Goal: Task Accomplishment & Management: Use online tool/utility

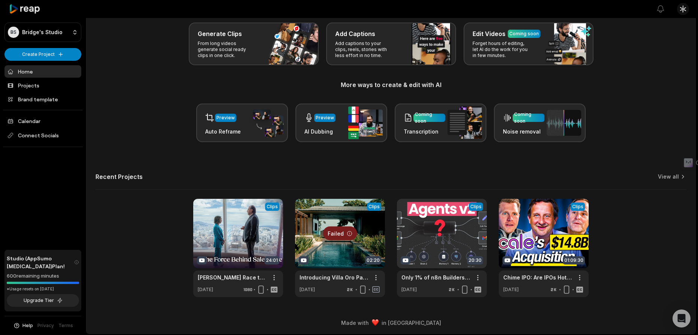
scroll to position [39, 0]
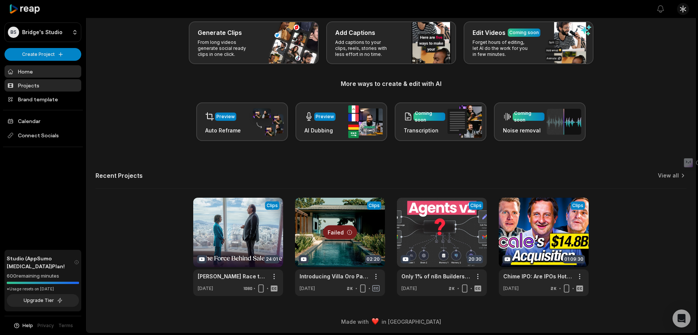
click at [39, 84] on link "Projects" at bounding box center [42, 85] width 77 height 12
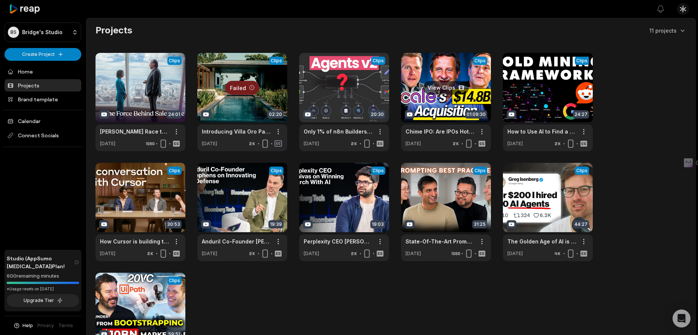
click at [426, 98] on link at bounding box center [446, 102] width 90 height 98
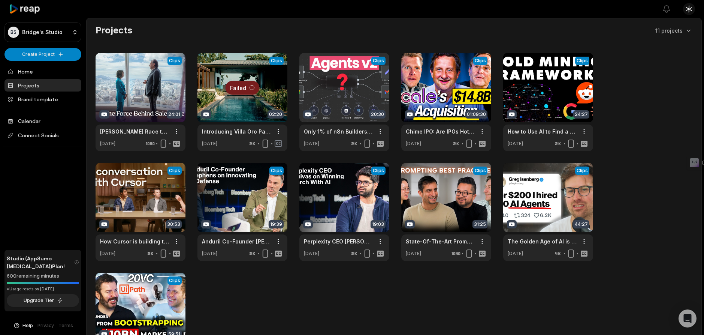
click at [481, 130] on html "BS Bridge's Studio Create Project Home Projects Brand template Calendar Connect…" at bounding box center [352, 167] width 704 height 335
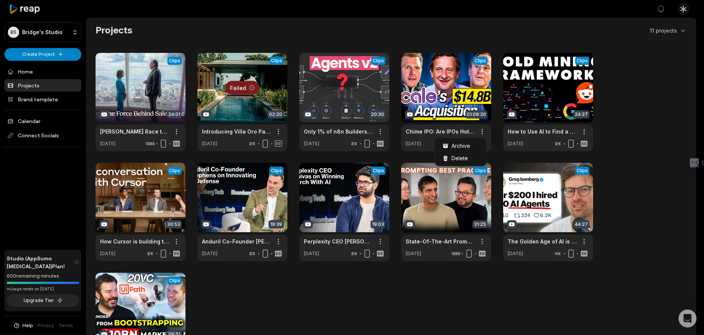
click at [442, 73] on html "BS Bridge's Studio Create Project Home Projects Brand template Calendar Connect…" at bounding box center [352, 167] width 704 height 335
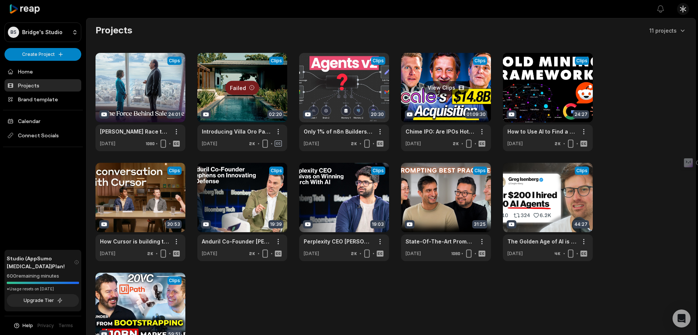
click at [431, 103] on link at bounding box center [446, 102] width 90 height 98
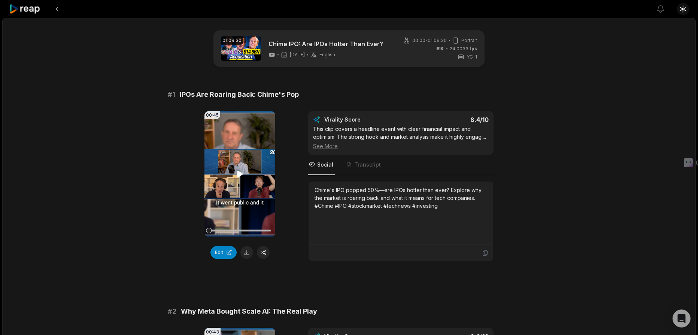
click at [236, 175] on icon at bounding box center [240, 173] width 9 height 9
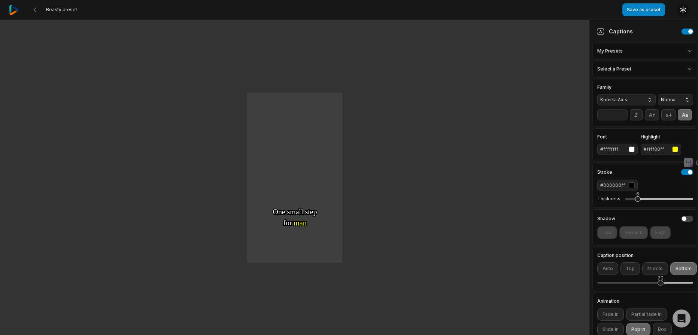
click at [36, 9] on icon at bounding box center [35, 10] width 6 height 6
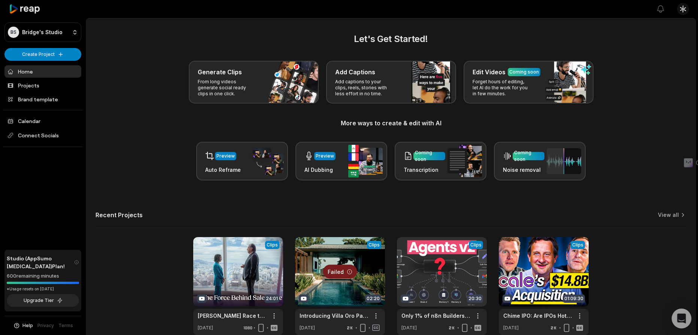
click at [679, 317] on icon "Open Intercom Messenger" at bounding box center [681, 318] width 9 height 10
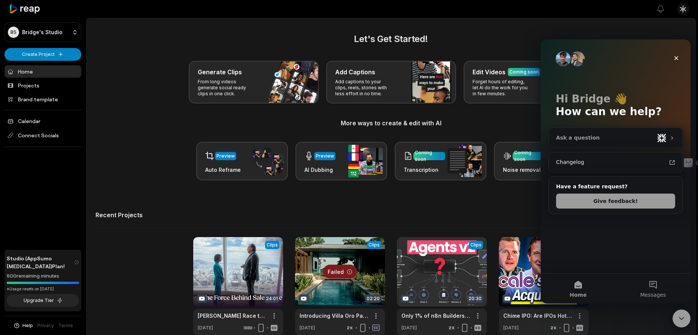
click at [601, 139] on div "Ask a question" at bounding box center [605, 138] width 98 height 8
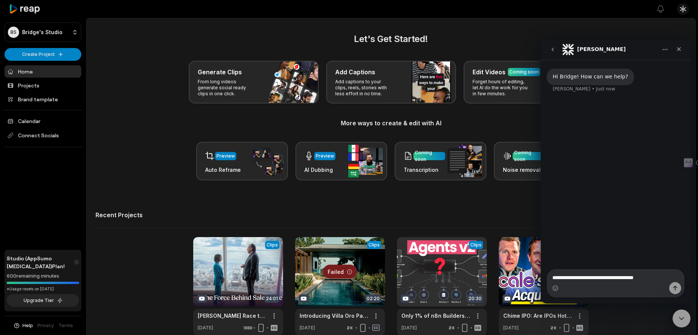
type textarea "**********"
click at [673, 284] on button "Send a message…" at bounding box center [676, 288] width 12 height 12
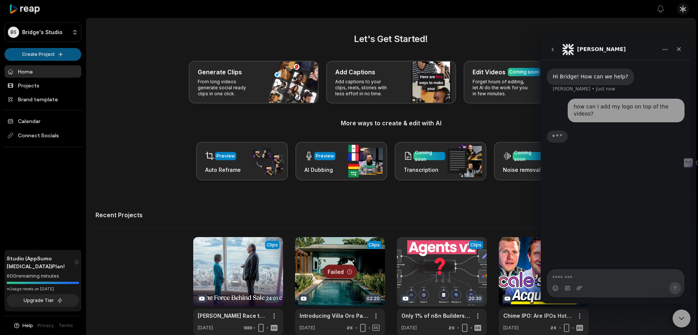
click at [50, 53] on html "BS Bridge's Studio Create Project Home Projects Brand template Calendar Connect…" at bounding box center [349, 167] width 698 height 335
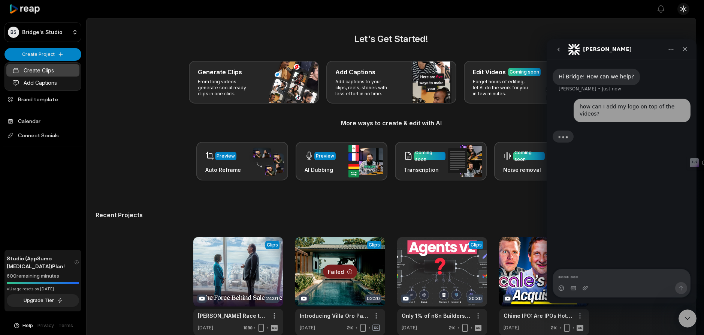
click at [75, 70] on link "Create Clips" at bounding box center [42, 70] width 73 height 12
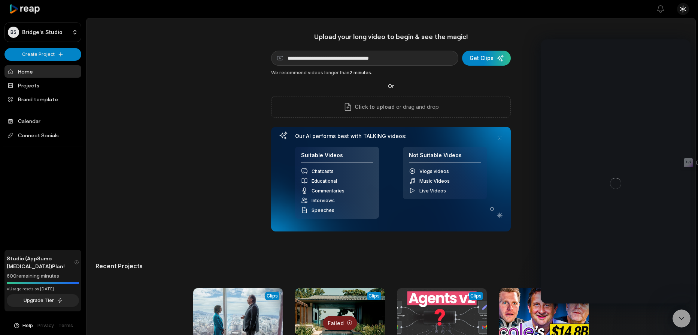
type input "**********"
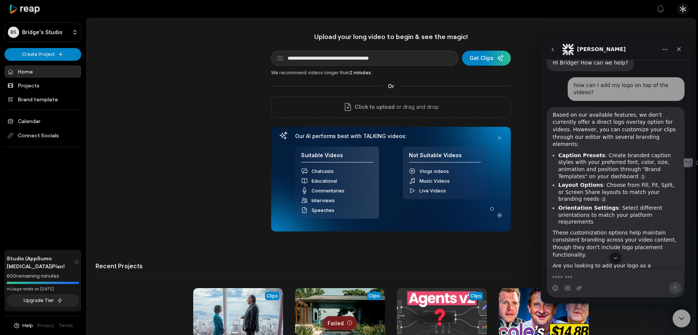
scroll to position [27, 0]
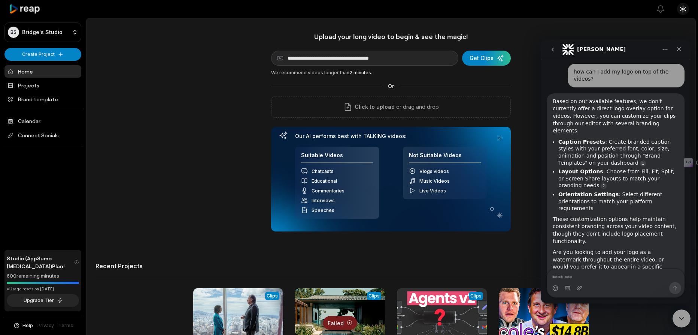
click at [625, 274] on textarea "Message…" at bounding box center [615, 275] width 137 height 13
type textarea "**********"
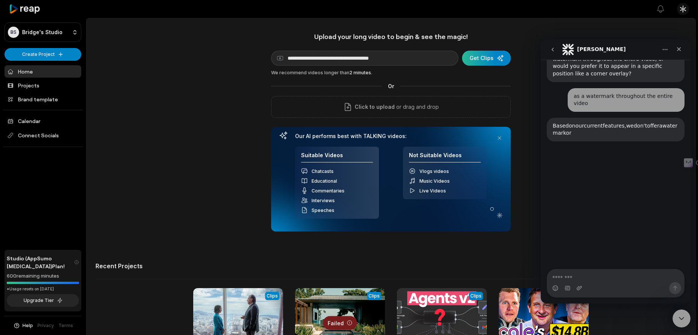
scroll to position [229, 0]
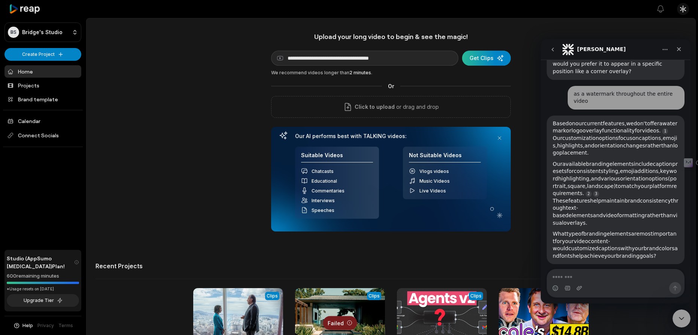
click at [489, 56] on div "submit" at bounding box center [486, 58] width 49 height 15
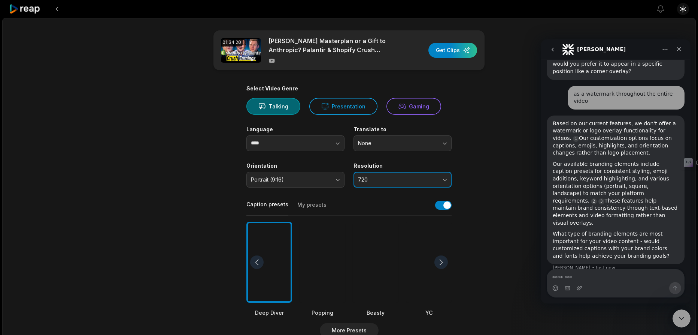
click at [369, 173] on button "720" at bounding box center [403, 180] width 98 height 16
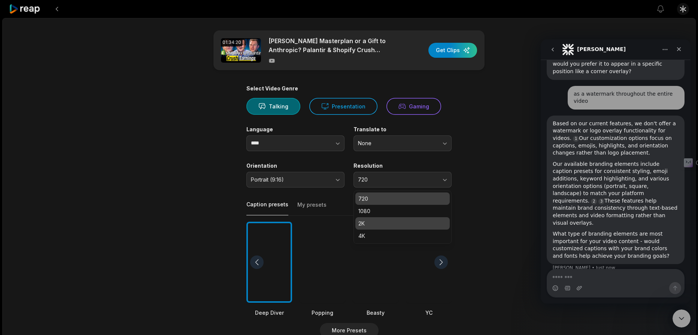
click at [371, 224] on p "2K" at bounding box center [403, 223] width 88 height 8
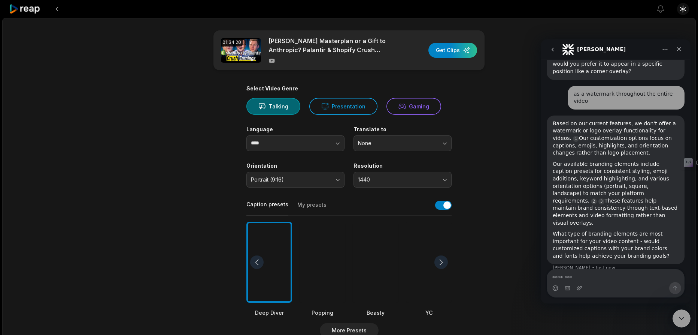
click at [320, 207] on button "My presets" at bounding box center [312, 208] width 29 height 14
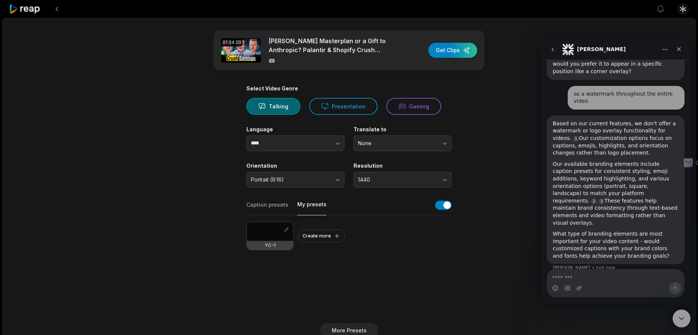
click at [268, 232] on div at bounding box center [270, 231] width 46 height 19
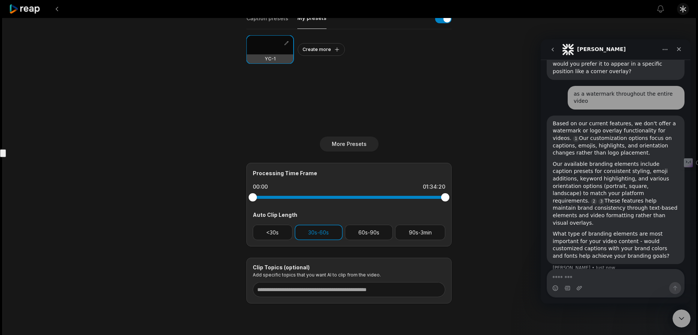
scroll to position [187, 0]
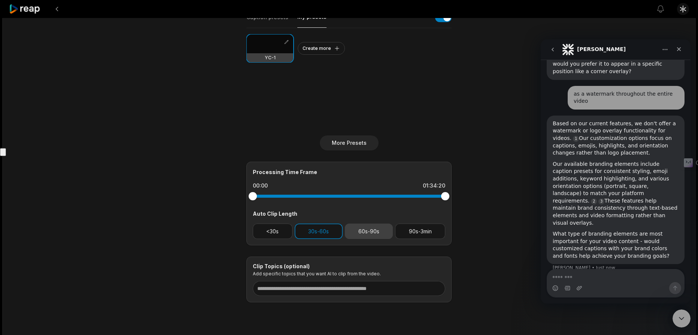
click at [371, 232] on button "60s-90s" at bounding box center [369, 230] width 48 height 15
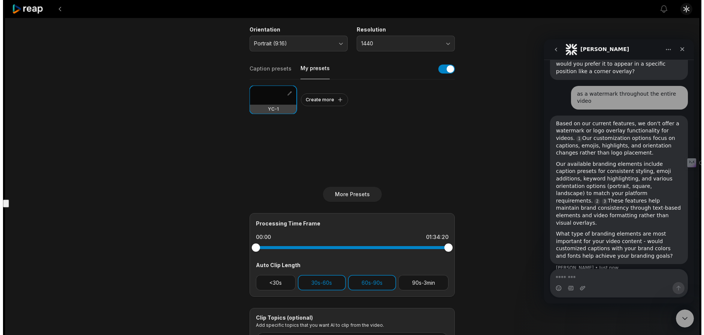
scroll to position [134, 0]
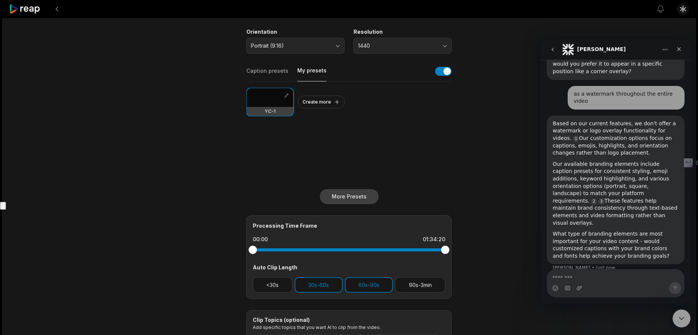
click at [349, 195] on button "More Presets" at bounding box center [349, 196] width 59 height 15
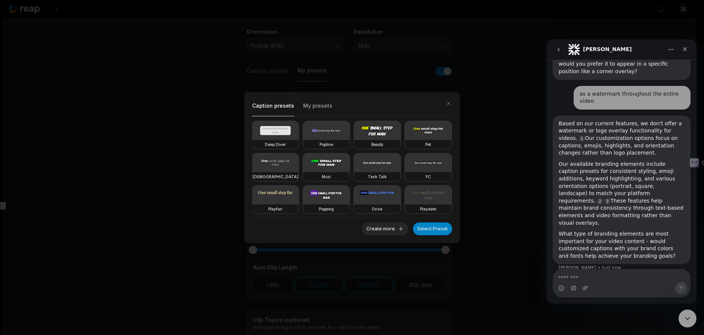
click at [494, 108] on div "Caption presets My presets Deep Diver Popline Beasty Pet Zen Mozi Tech Talk YC …" at bounding box center [352, 167] width 704 height 335
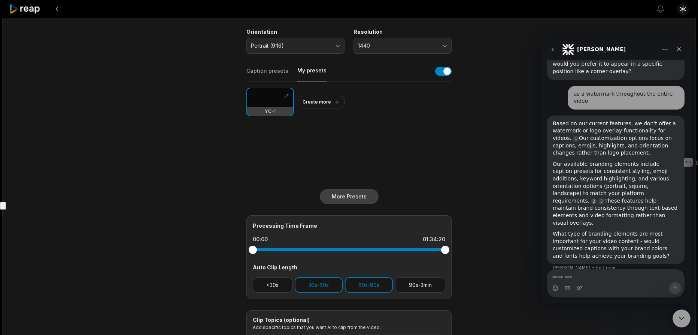
click at [358, 198] on button "More Presets" at bounding box center [349, 196] width 59 height 15
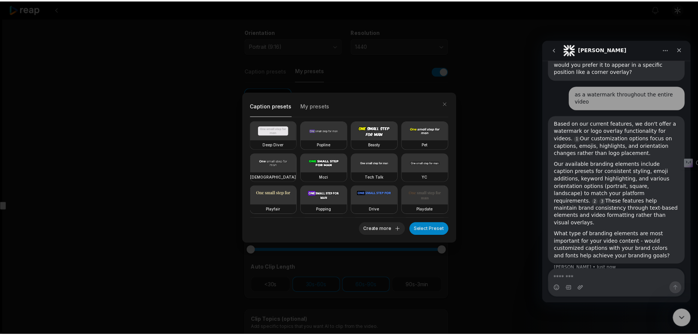
scroll to position [130, 0]
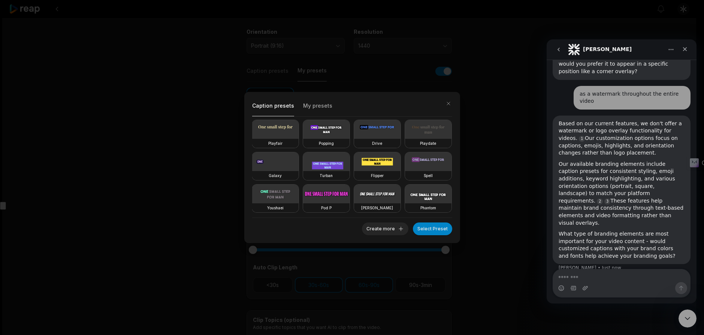
click at [518, 69] on div "Caption presets My presets Deep Diver Popline Beasty Pet Zen Mozi Tech Talk YC …" at bounding box center [352, 167] width 704 height 335
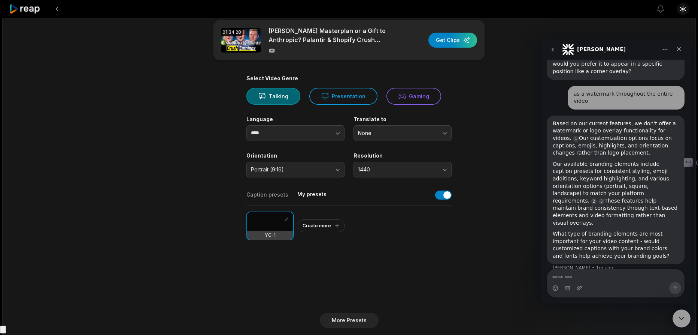
scroll to position [0, 0]
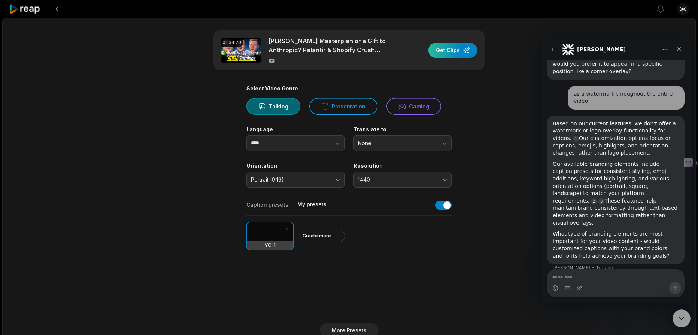
click at [457, 52] on div "button" at bounding box center [453, 50] width 49 height 15
click at [396, 172] on button "1440" at bounding box center [403, 180] width 98 height 16
click at [496, 154] on main "01:34:20 Sam Altman's Masterplan or a Gift to Anthropic? Palantir & Shopify Cru…" at bounding box center [349, 259] width 363 height 459
click at [423, 181] on span "1440" at bounding box center [397, 179] width 79 height 7
click at [497, 152] on main "01:34:20 Sam Altman's Masterplan or a Gift to Anthropic? Palantir & Shopify Cru…" at bounding box center [349, 259] width 363 height 459
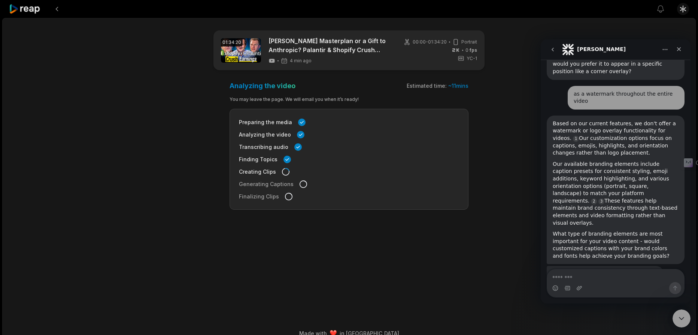
scroll to position [245, 0]
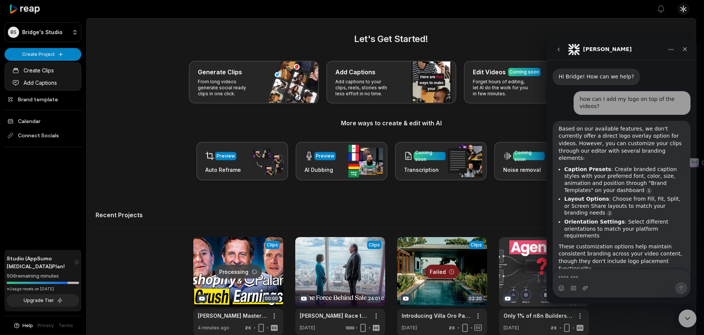
scroll to position [273, 0]
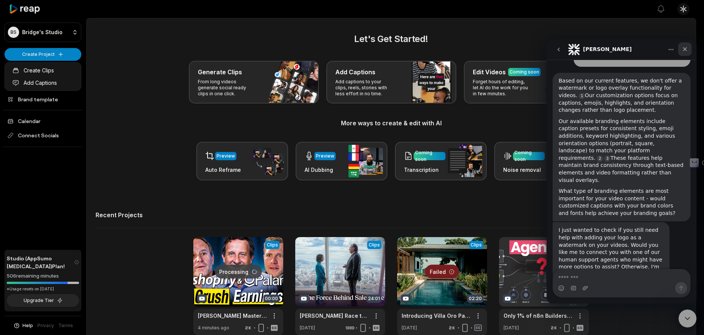
click at [683, 48] on icon "Close" at bounding box center [685, 49] width 4 height 4
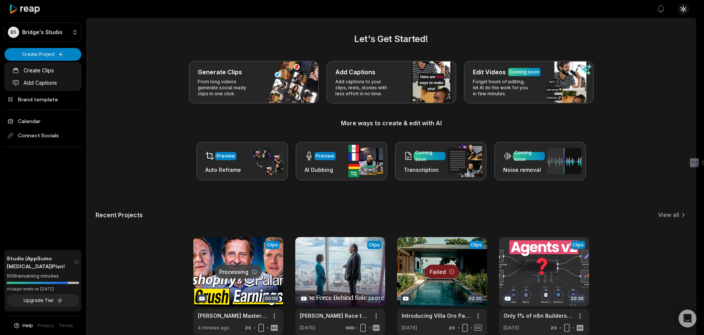
click at [51, 54] on html "BS Bridge's Studio Create Project Home Projects Brand template Calendar Connect…" at bounding box center [352, 167] width 704 height 335
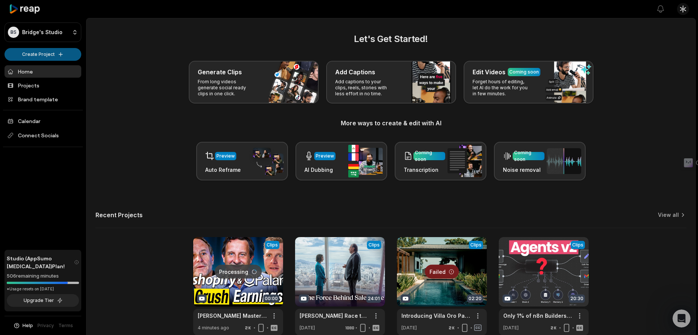
click at [62, 50] on html "BS Bridge's Studio Create Project Home Projects Brand template Calendar Connect…" at bounding box center [349, 167] width 698 height 335
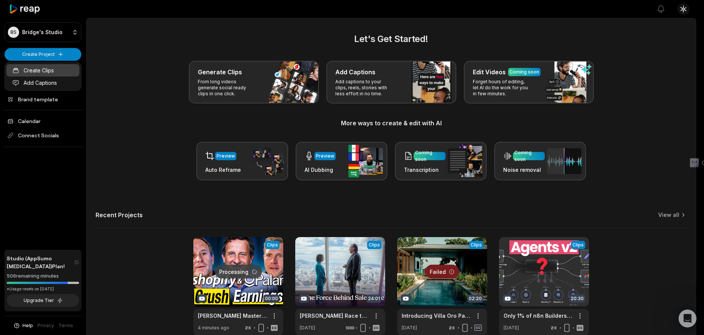
click at [51, 71] on link "Create Clips" at bounding box center [42, 70] width 73 height 12
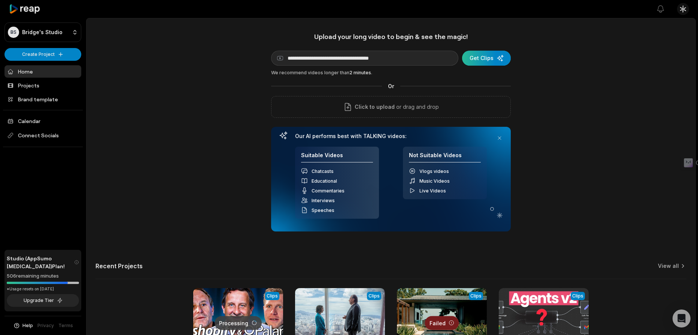
type input "**********"
click at [492, 57] on div "submit" at bounding box center [486, 58] width 49 height 15
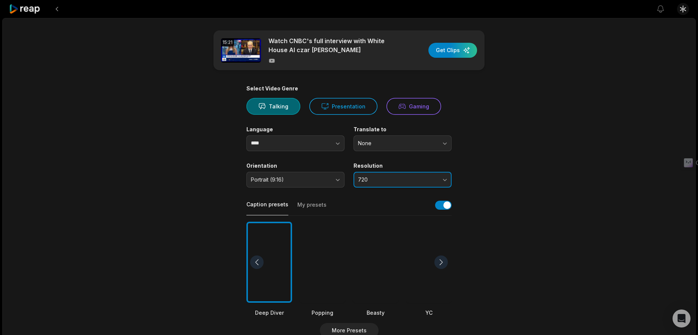
click at [374, 175] on button "720" at bounding box center [403, 180] width 98 height 16
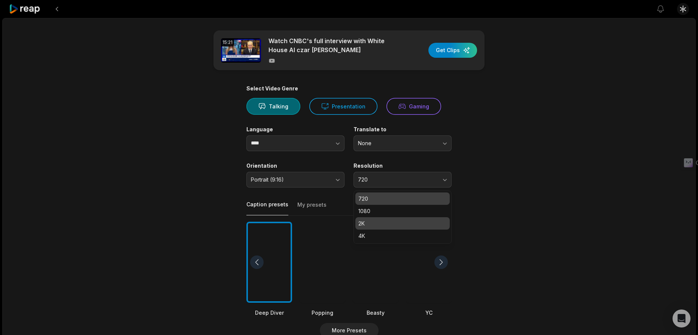
click at [377, 222] on p "2K" at bounding box center [403, 223] width 88 height 8
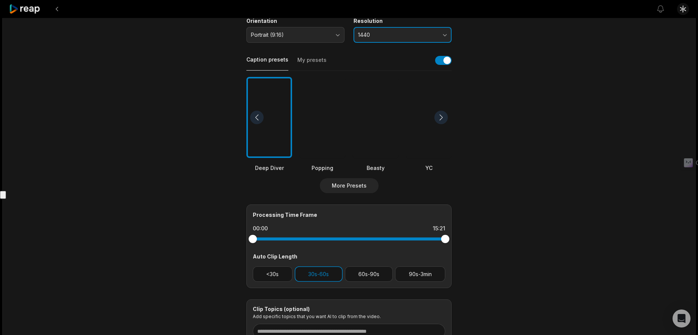
scroll to position [150, 0]
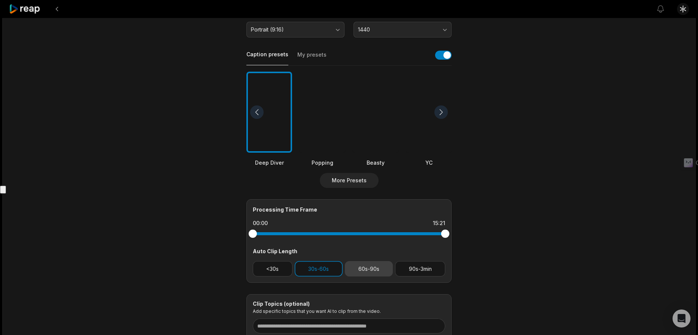
click at [360, 272] on button "60s-90s" at bounding box center [369, 268] width 48 height 15
click at [327, 267] on button "30s-60s" at bounding box center [319, 268] width 48 height 15
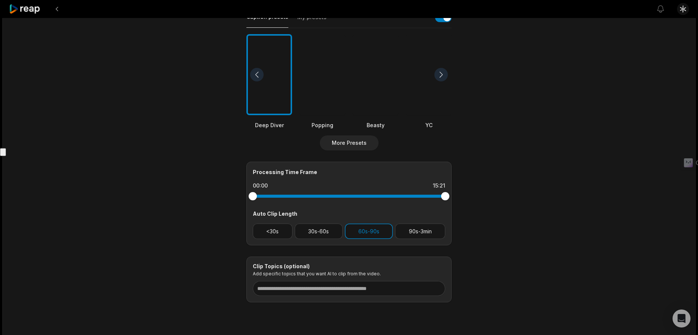
scroll to position [0, 0]
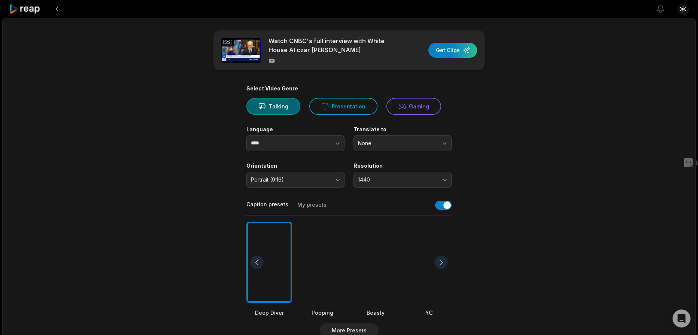
drag, startPoint x: 444, startPoint y: 49, endPoint x: 577, endPoint y: 108, distance: 145.3
click at [577, 108] on div "15:21 Watch CNBC's full interview with White House AI czar [PERSON_NAME] Get Cl…" at bounding box center [349, 279] width 694 height 523
click at [309, 205] on button "My presets" at bounding box center [312, 208] width 29 height 14
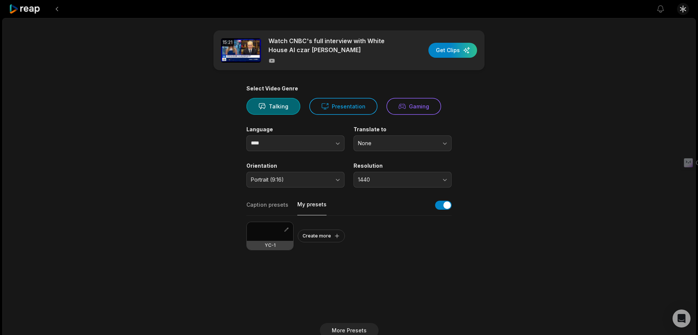
click at [278, 234] on div at bounding box center [270, 231] width 46 height 19
click at [456, 52] on div "button" at bounding box center [453, 50] width 49 height 15
